Goal: Information Seeking & Learning: Learn about a topic

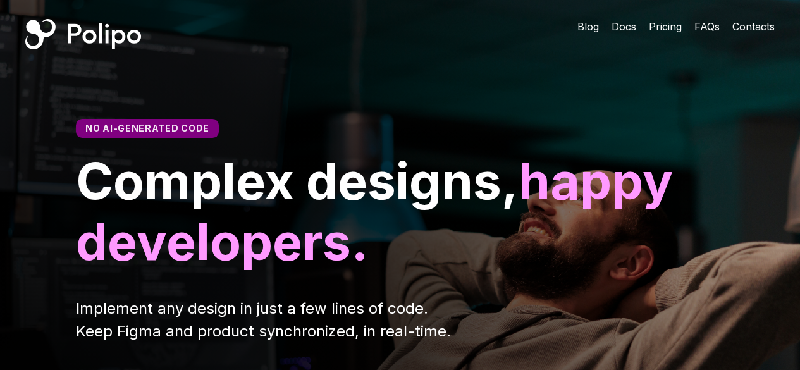
click at [621, 22] on span "Docs" at bounding box center [624, 26] width 25 height 13
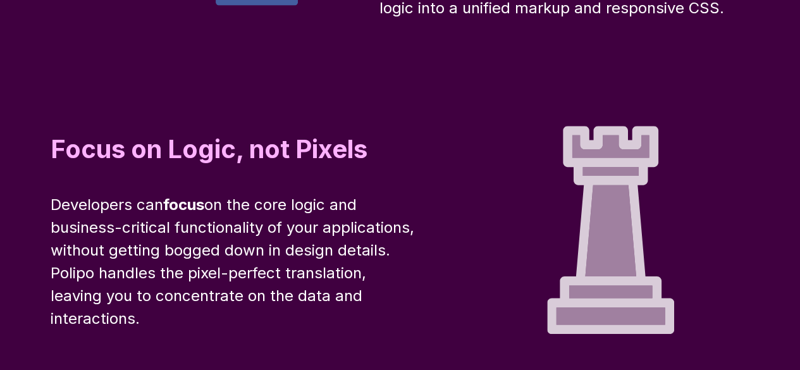
scroll to position [6650, 0]
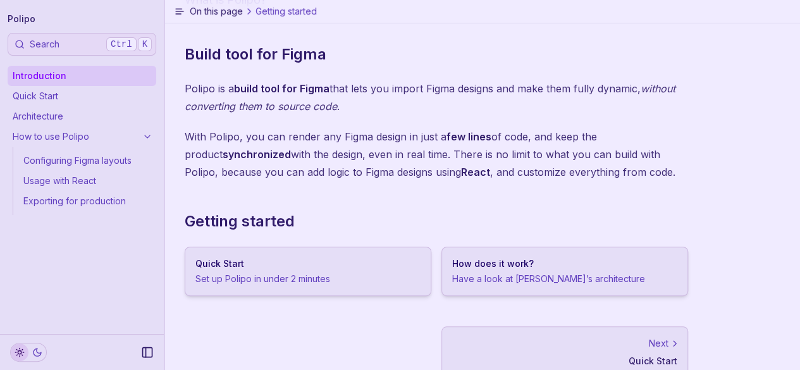
scroll to position [117, 0]
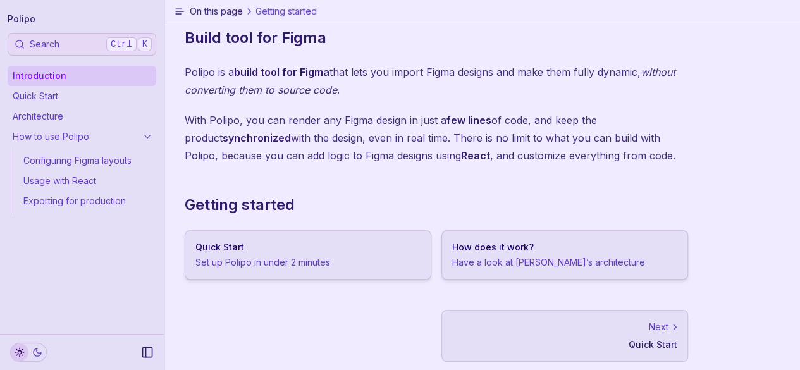
click at [577, 339] on p "Quick Start" at bounding box center [564, 345] width 225 height 13
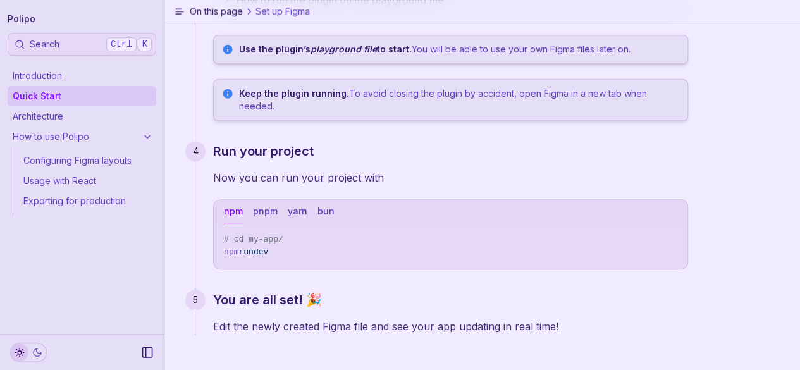
scroll to position [625, 0]
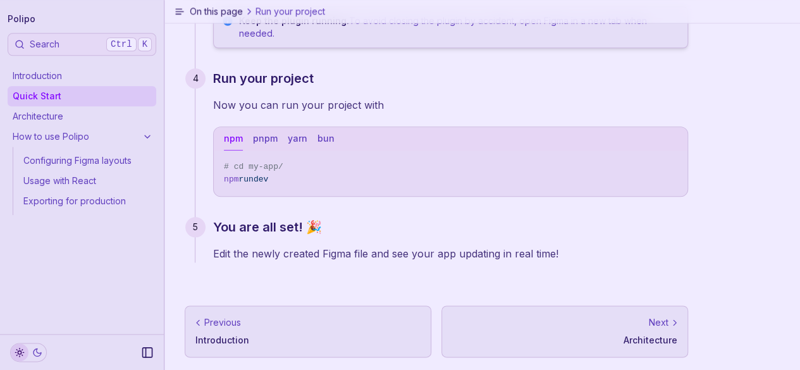
click at [649, 320] on p "Next" at bounding box center [659, 322] width 20 height 13
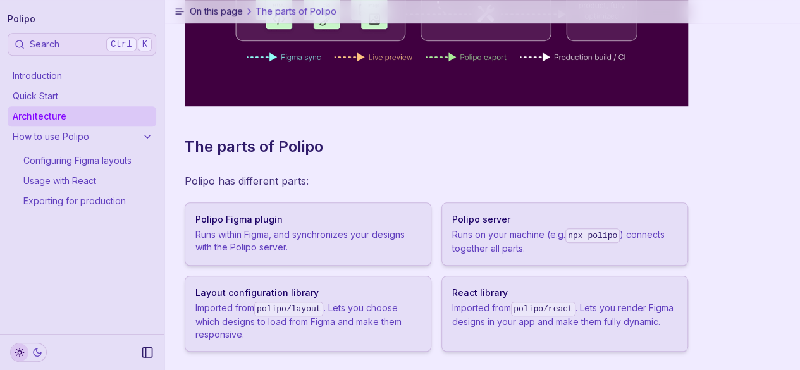
scroll to position [407, 0]
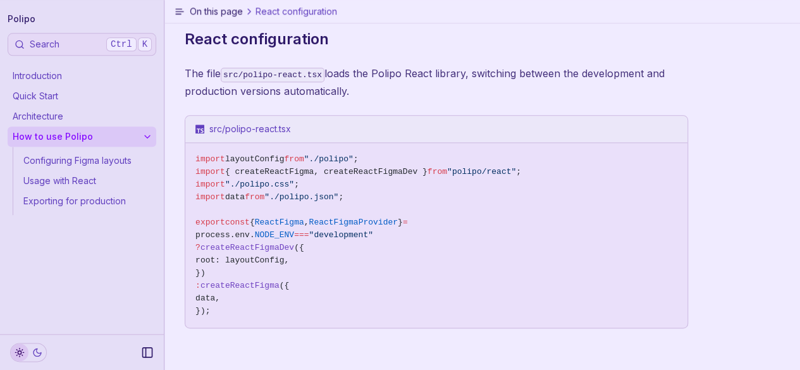
scroll to position [740, 0]
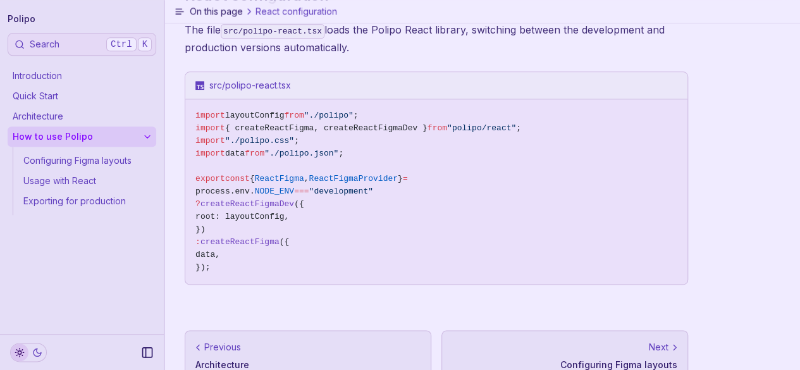
click at [670, 342] on icon at bounding box center [675, 347] width 10 height 10
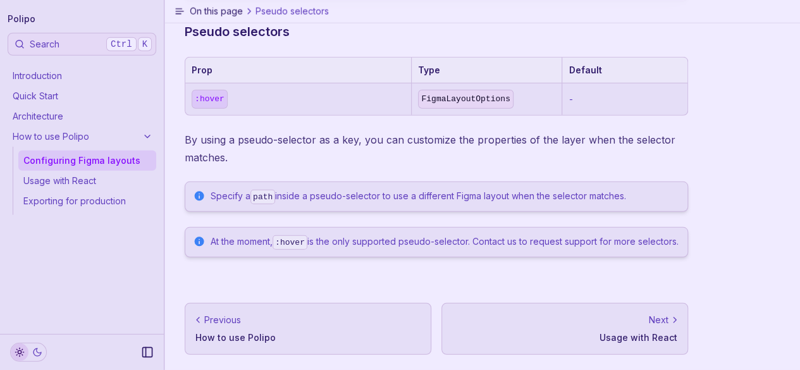
scroll to position [1748, 0]
click at [670, 325] on icon at bounding box center [675, 320] width 10 height 10
